Goal: Task Accomplishment & Management: Manage account settings

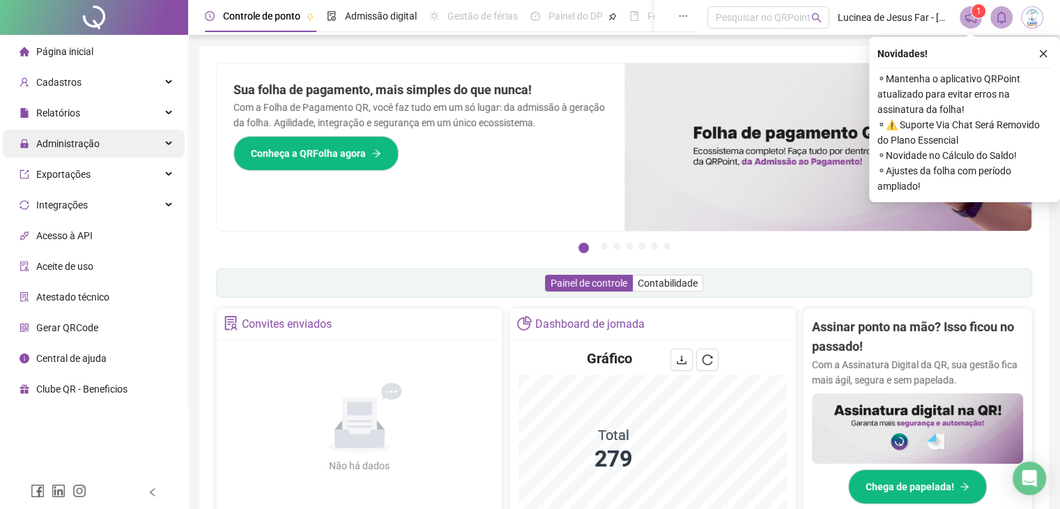
click at [92, 151] on span "Administração" at bounding box center [60, 144] width 80 height 28
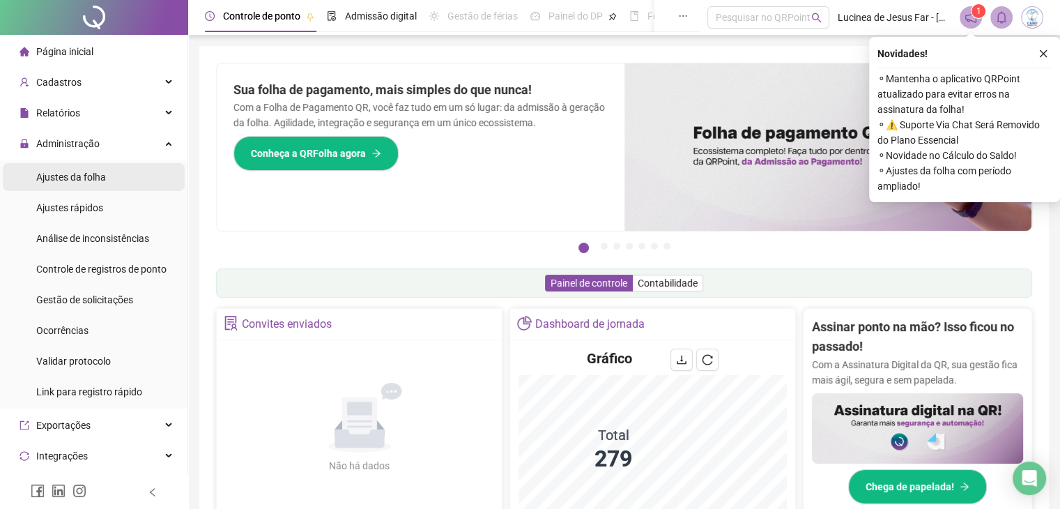
click at [114, 187] on li "Ajustes da folha" at bounding box center [94, 177] width 182 height 28
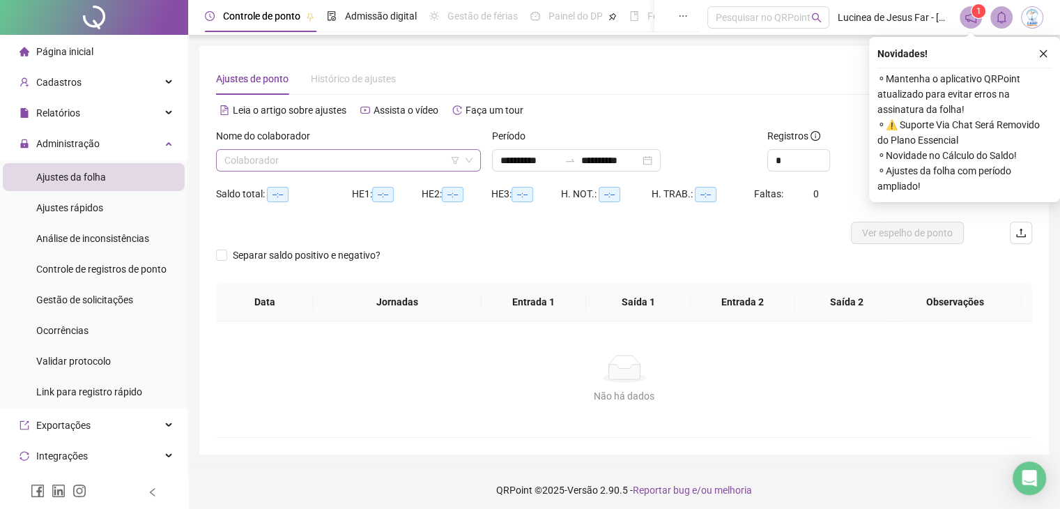
type input "**********"
click at [302, 158] on input "search" at bounding box center [342, 160] width 236 height 21
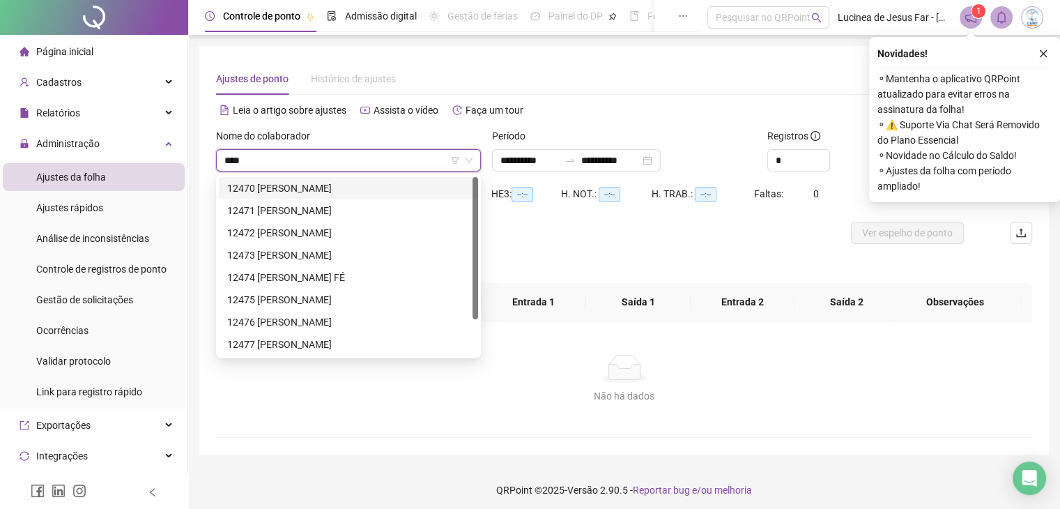
type input "*****"
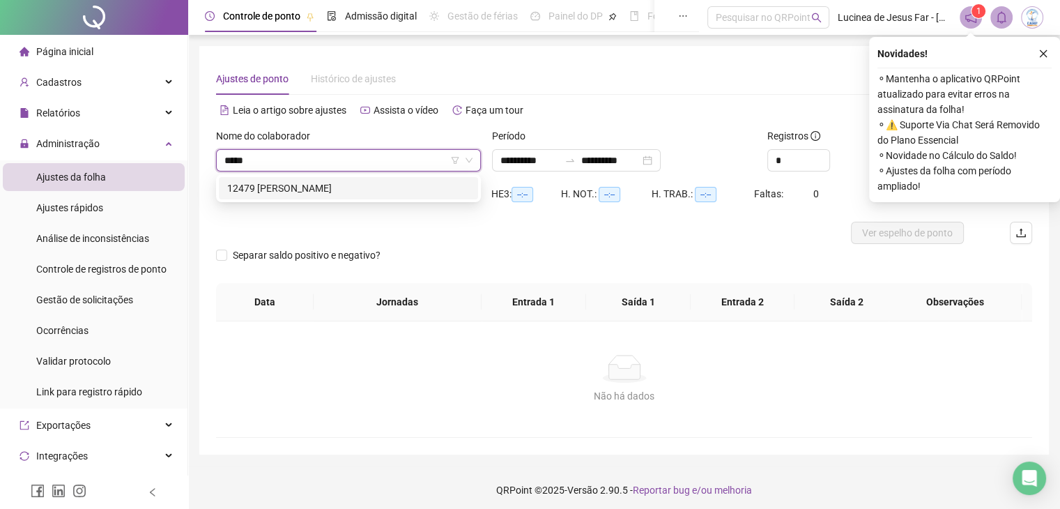
click at [305, 182] on div "12479 [PERSON_NAME]" at bounding box center [348, 188] width 243 height 15
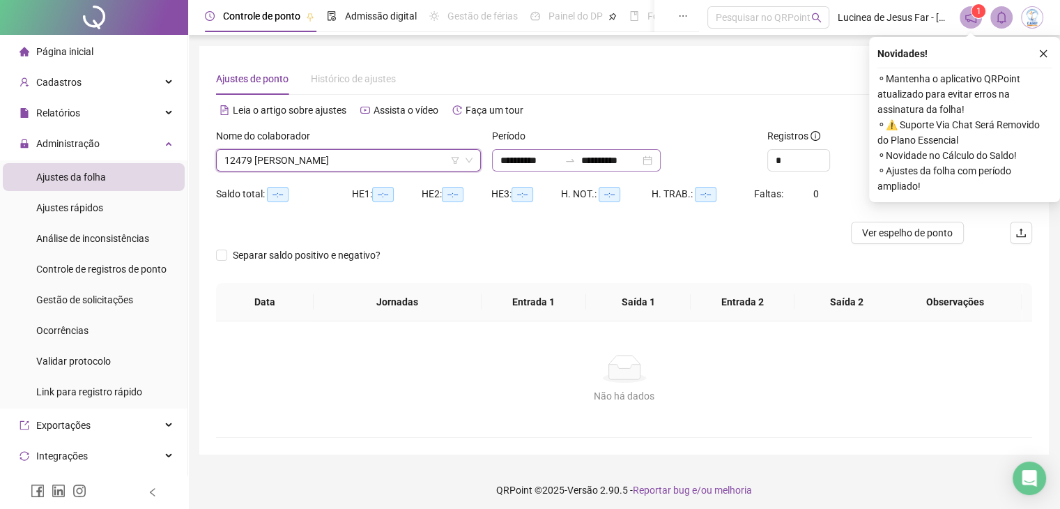
click at [661, 162] on div "**********" at bounding box center [576, 160] width 169 height 22
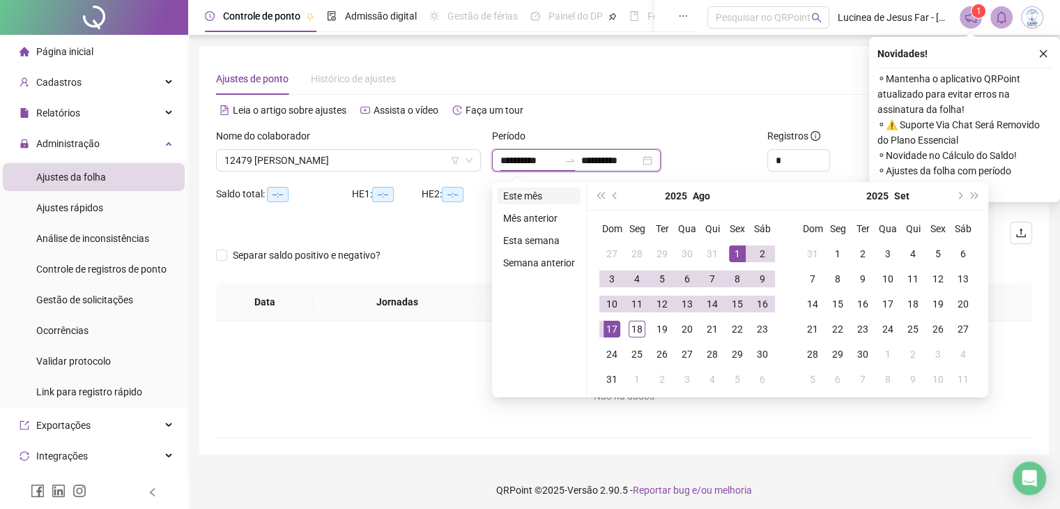
type input "**********"
click at [564, 193] on li "Este mês" at bounding box center [539, 195] width 83 height 17
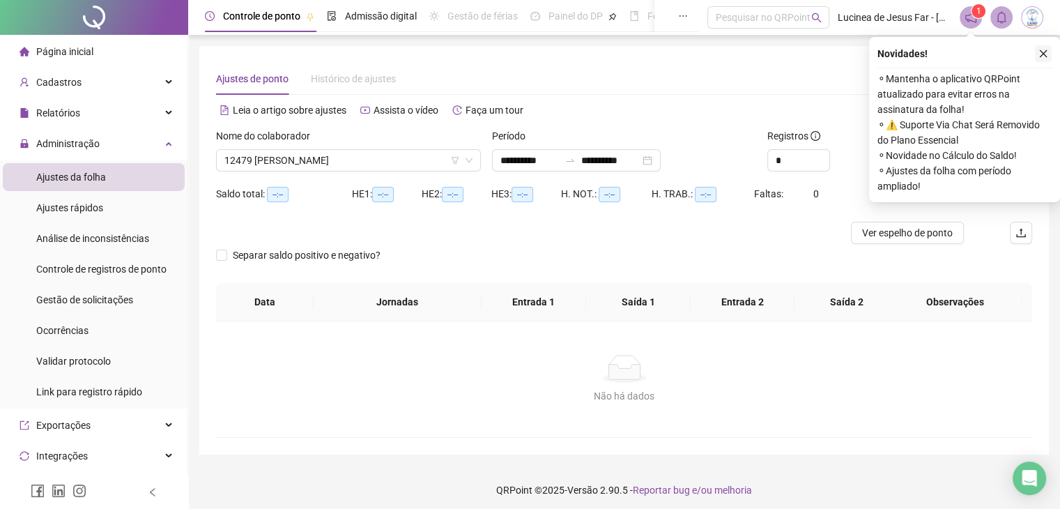
click at [1051, 56] on button "button" at bounding box center [1043, 53] width 17 height 17
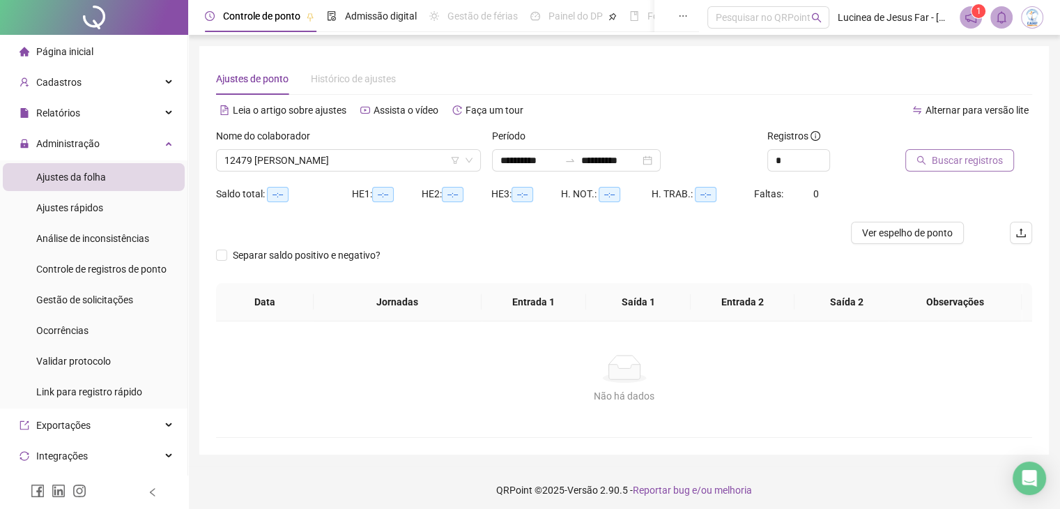
click at [941, 159] on span "Buscar registros" at bounding box center [967, 160] width 71 height 15
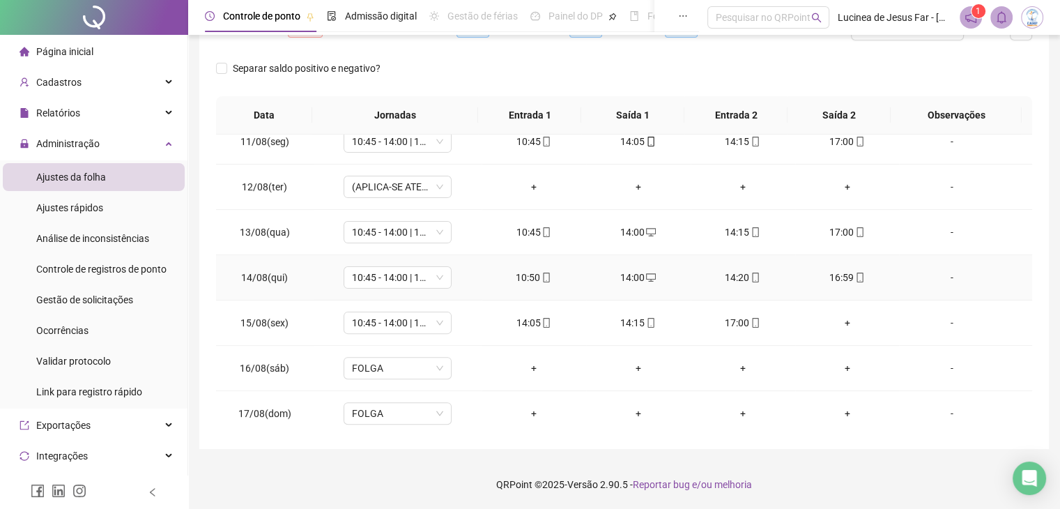
scroll to position [445, 0]
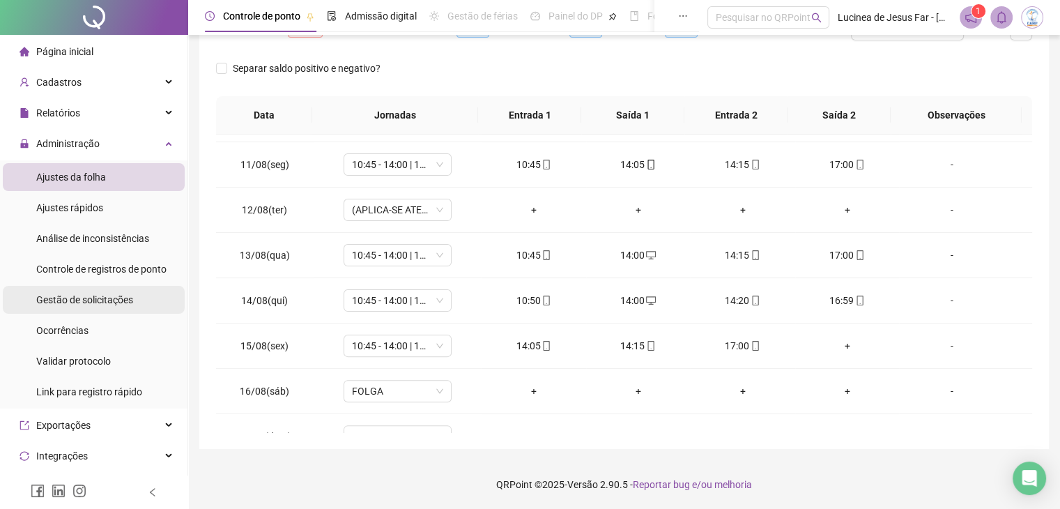
click at [136, 298] on li "Gestão de solicitações" at bounding box center [94, 300] width 182 height 28
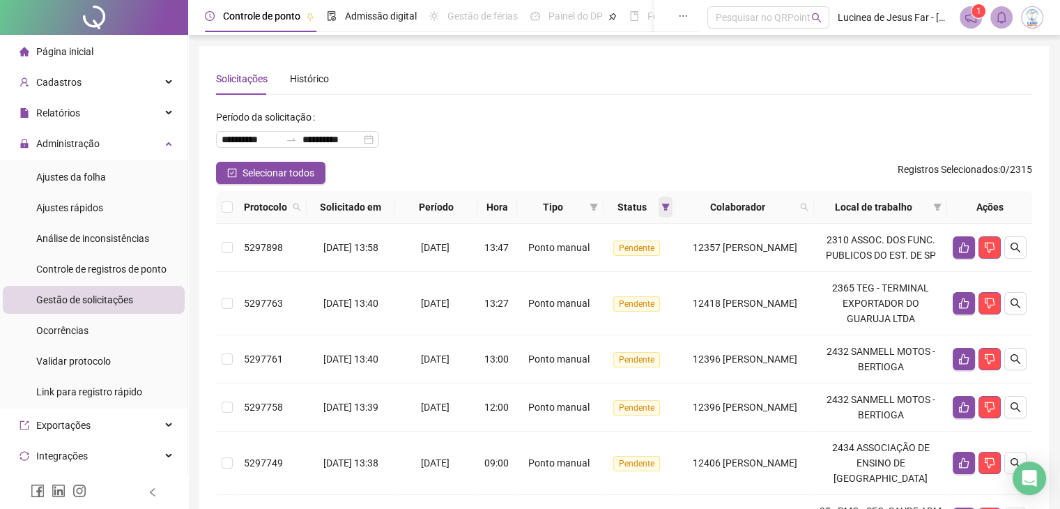
click at [662, 206] on span at bounding box center [666, 207] width 14 height 21
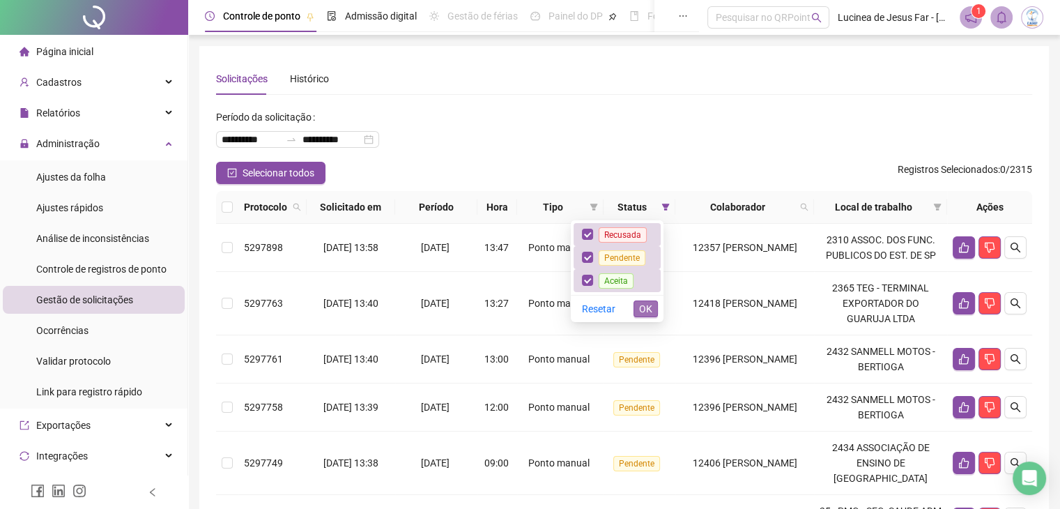
click at [654, 311] on button "OK" at bounding box center [645, 308] width 24 height 17
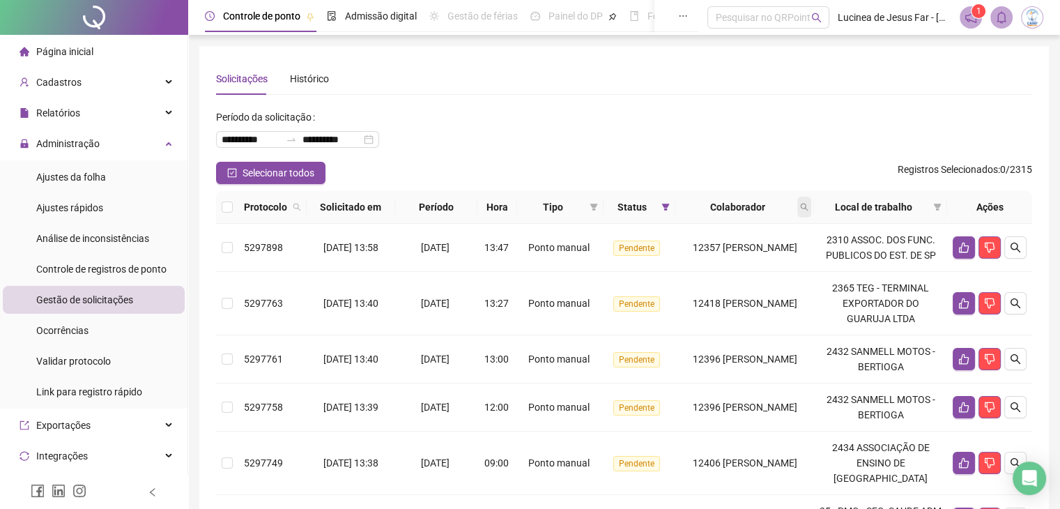
click at [811, 207] on span at bounding box center [804, 207] width 14 height 21
click at [733, 233] on input "text" at bounding box center [763, 237] width 131 height 22
type input "*****"
click at [756, 260] on button "Buscar" at bounding box center [729, 262] width 63 height 17
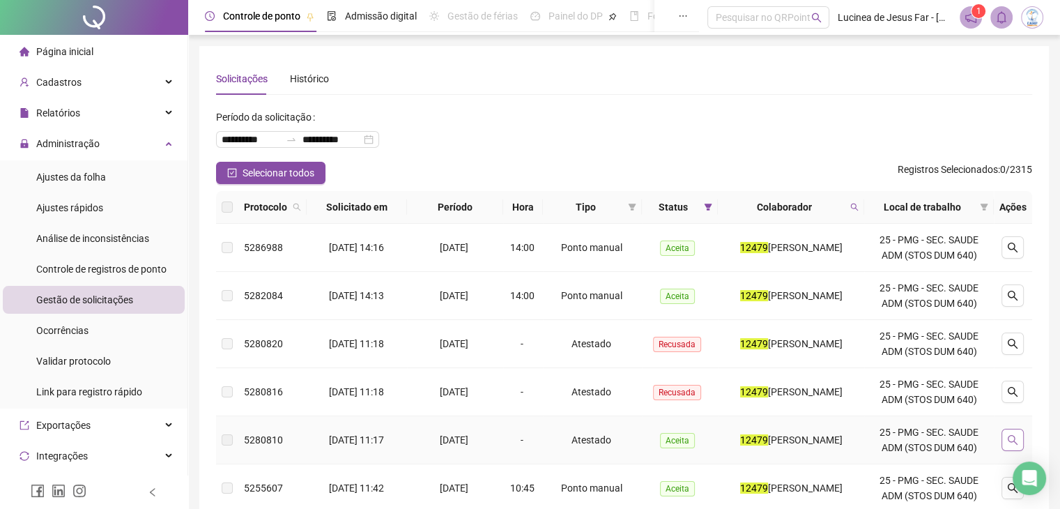
click at [1012, 440] on icon "search" at bounding box center [1012, 439] width 11 height 11
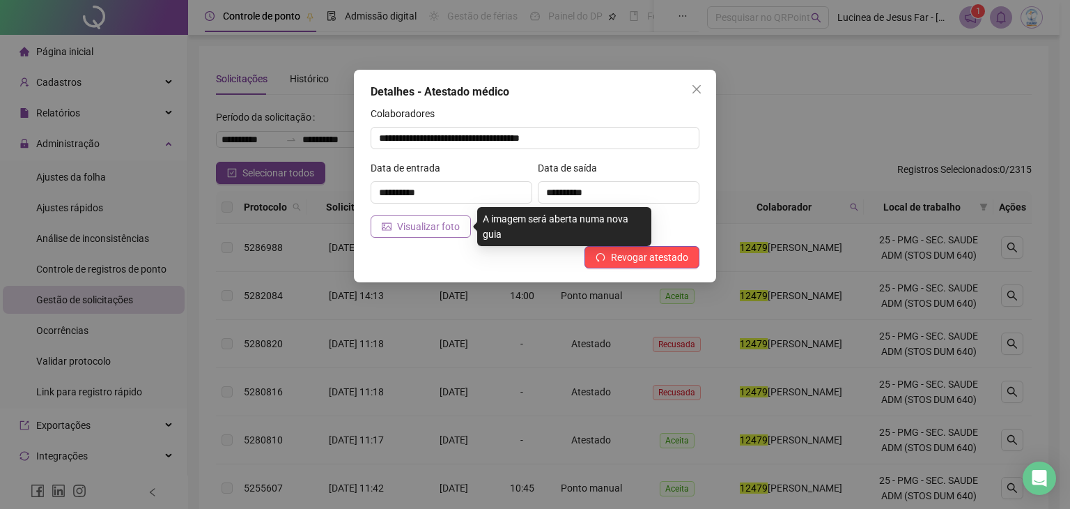
click at [393, 227] on button "Visualizar foto" at bounding box center [421, 226] width 100 height 22
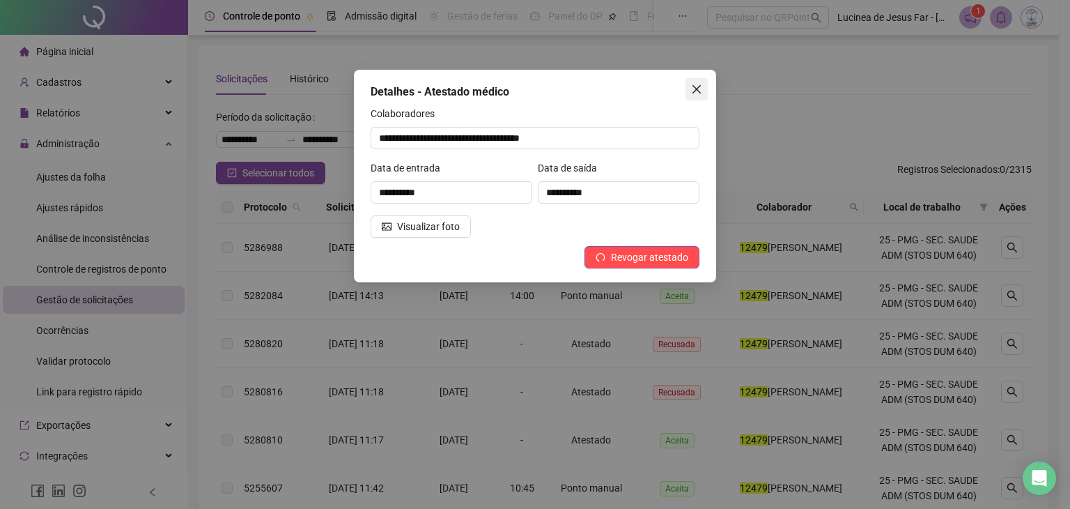
click at [697, 89] on icon "close" at bounding box center [697, 89] width 8 height 8
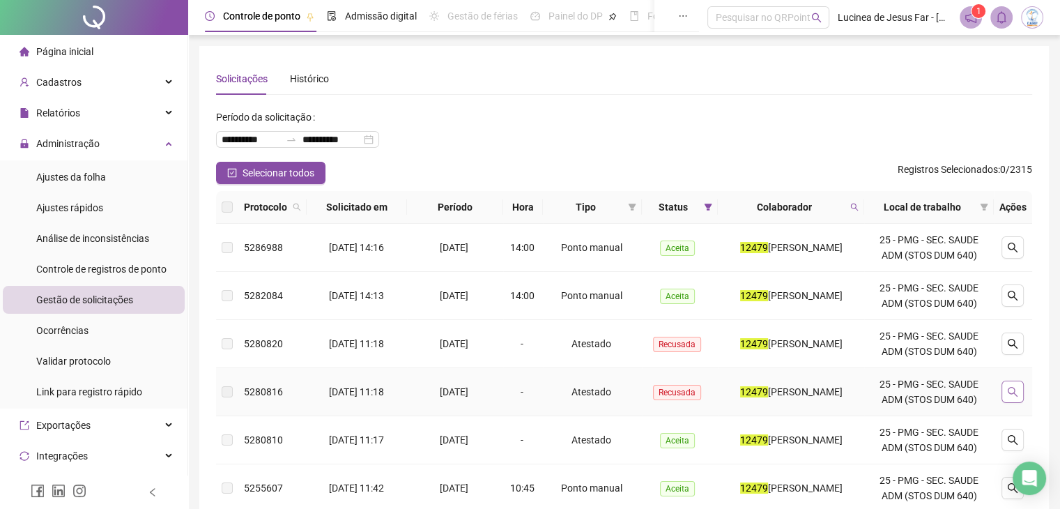
click at [1013, 385] on button "button" at bounding box center [1012, 392] width 22 height 22
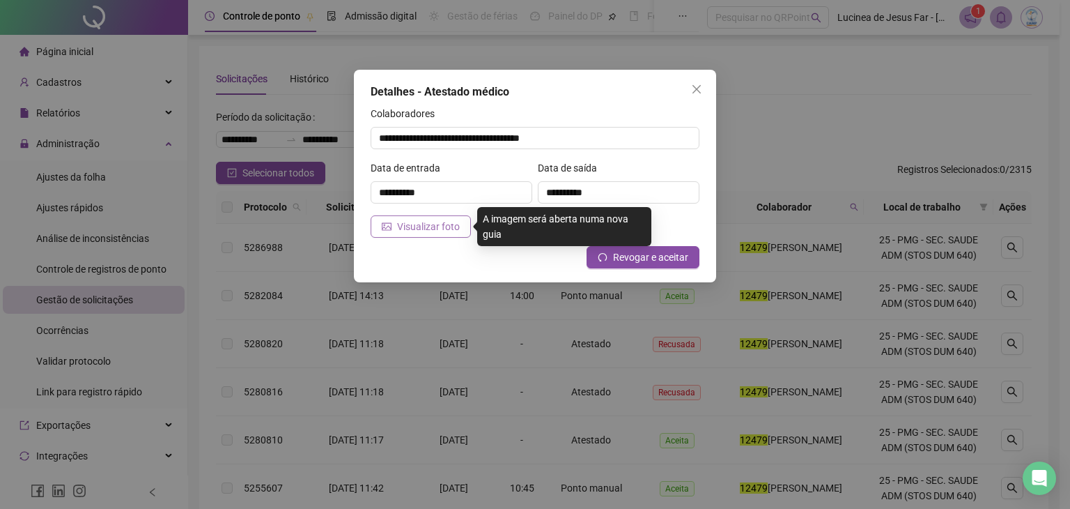
click at [443, 230] on span "Visualizar foto" at bounding box center [428, 226] width 63 height 15
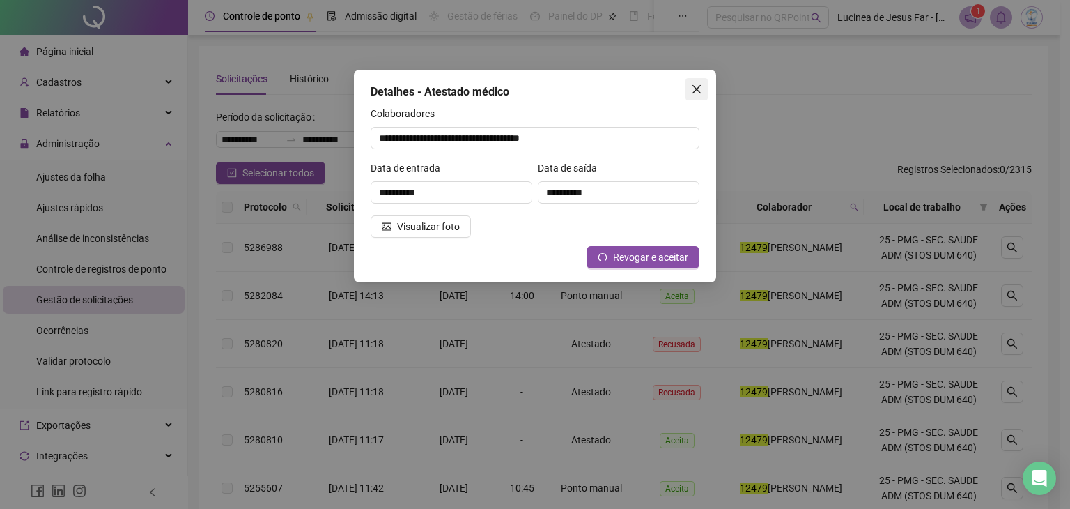
click at [698, 89] on icon "close" at bounding box center [696, 89] width 11 height 11
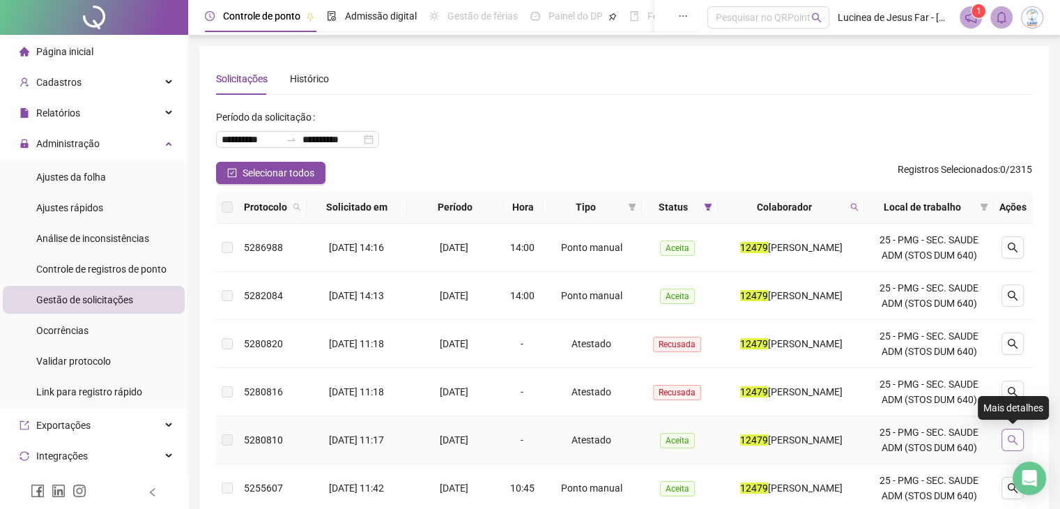
click at [1020, 436] on button "button" at bounding box center [1012, 440] width 22 height 22
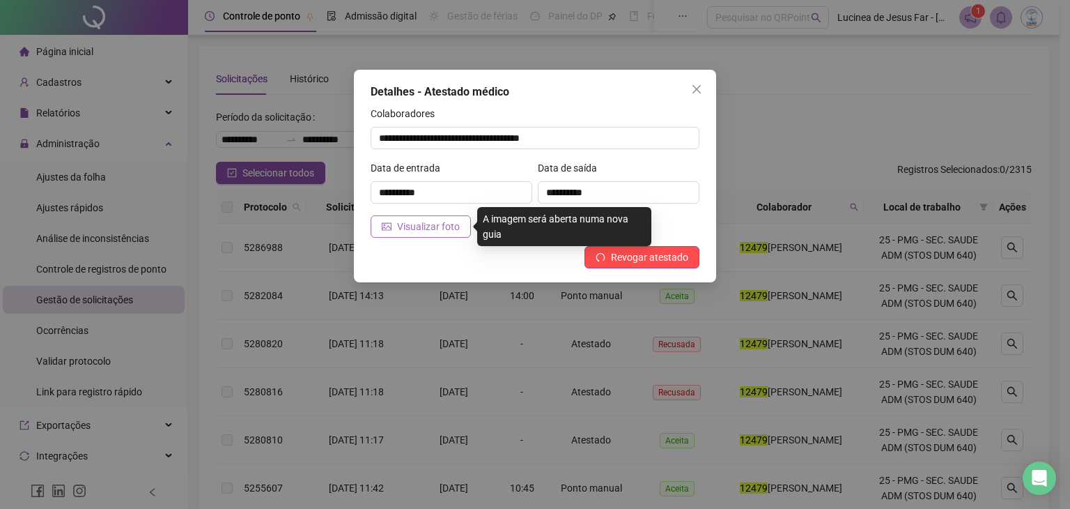
click at [419, 231] on span "Visualizar foto" at bounding box center [428, 226] width 63 height 15
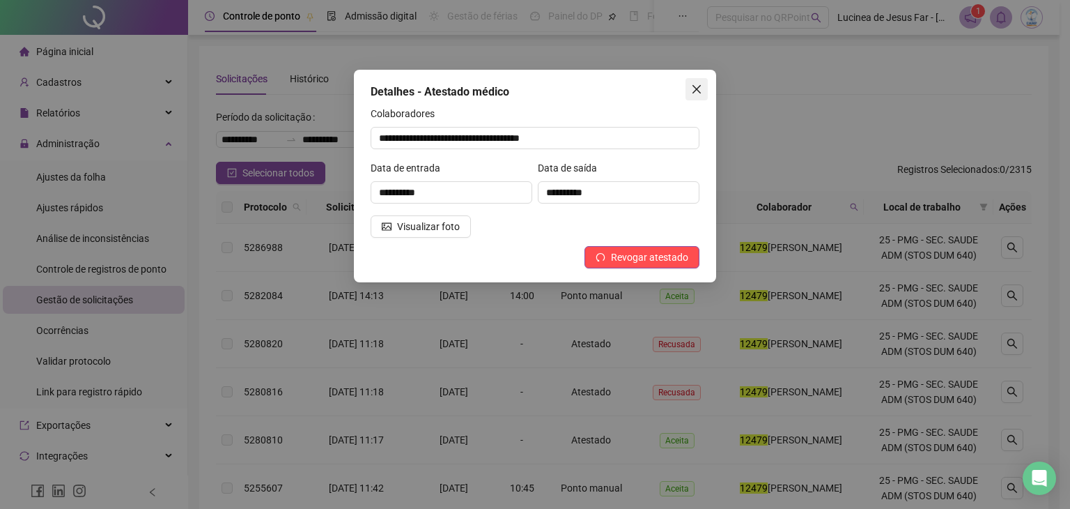
click at [702, 86] on span "Close" at bounding box center [697, 89] width 22 height 11
